Goal: Transaction & Acquisition: Purchase product/service

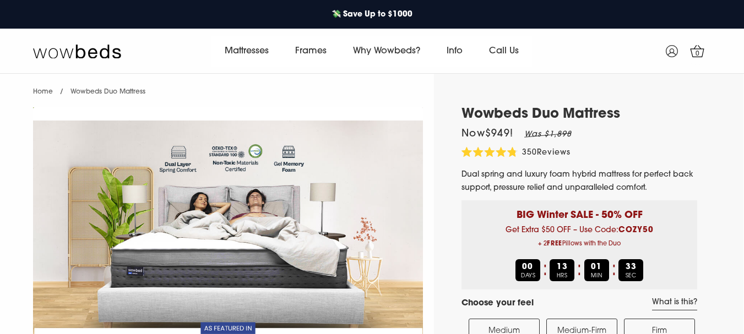
select select "Medium-Firm"
select select "Queen"
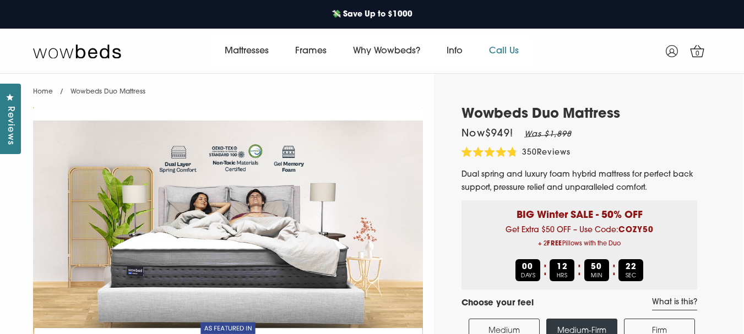
click at [511, 46] on link "Call Us" at bounding box center [504, 51] width 56 height 31
click at [509, 48] on link "Call Us" at bounding box center [504, 51] width 56 height 31
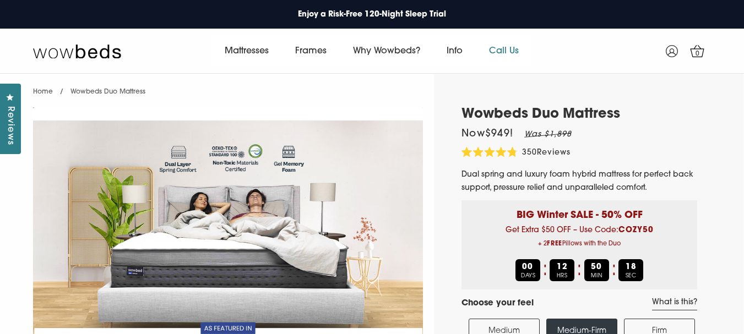
click at [509, 48] on link "Call Us" at bounding box center [504, 51] width 56 height 31
click at [507, 50] on link "Call Us" at bounding box center [504, 51] width 56 height 31
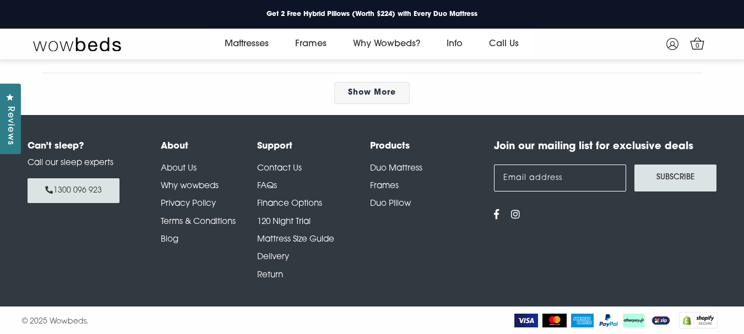
scroll to position [5703, 0]
